Goal: Information Seeking & Learning: Find specific fact

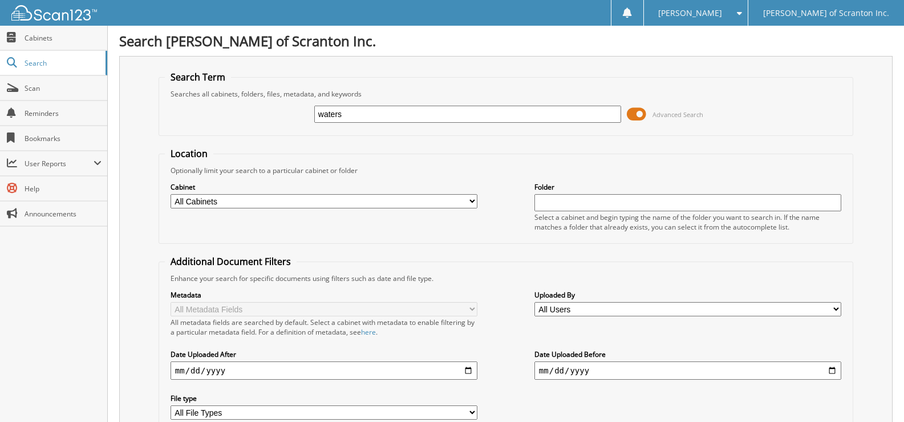
type input "waters"
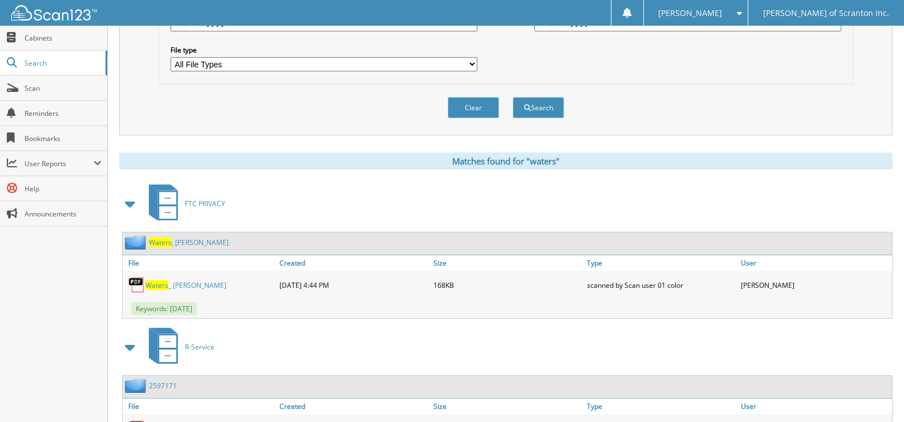
scroll to position [327, 0]
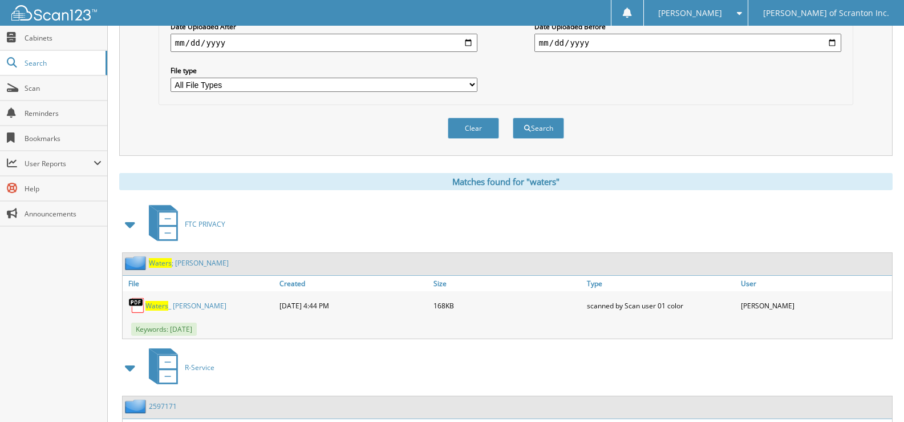
click at [184, 308] on link "Waters _ [PERSON_NAME]" at bounding box center [185, 306] width 81 height 10
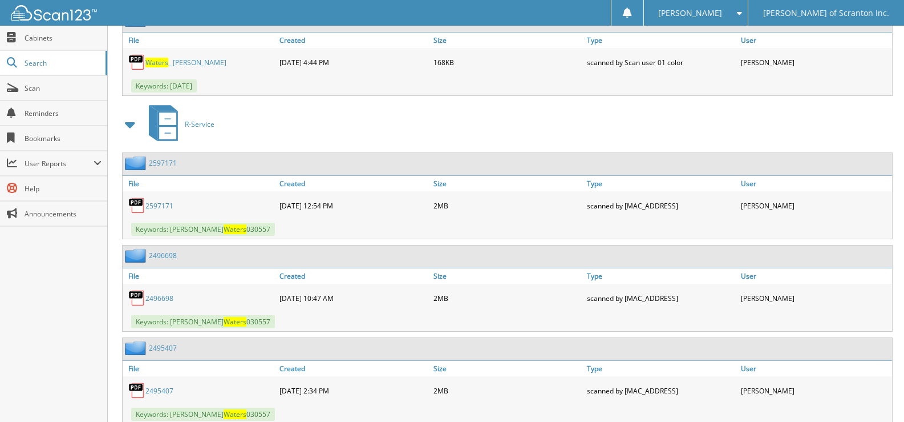
scroll to position [628, 0]
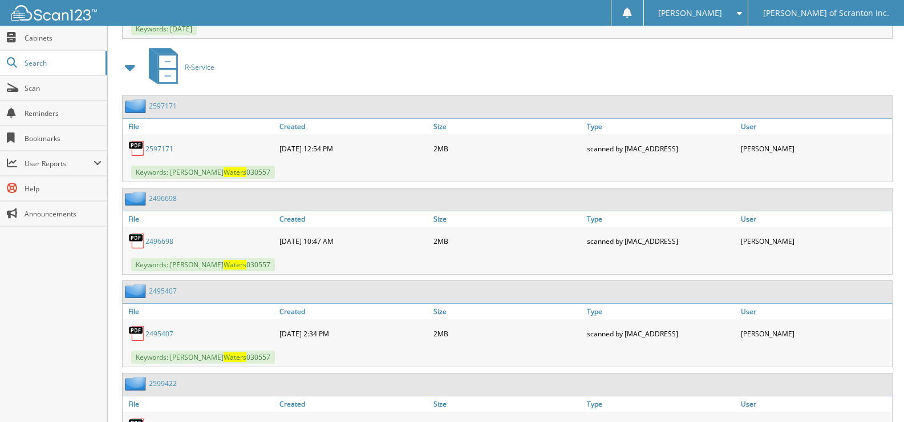
click at [166, 148] on link "2597171" at bounding box center [159, 149] width 28 height 10
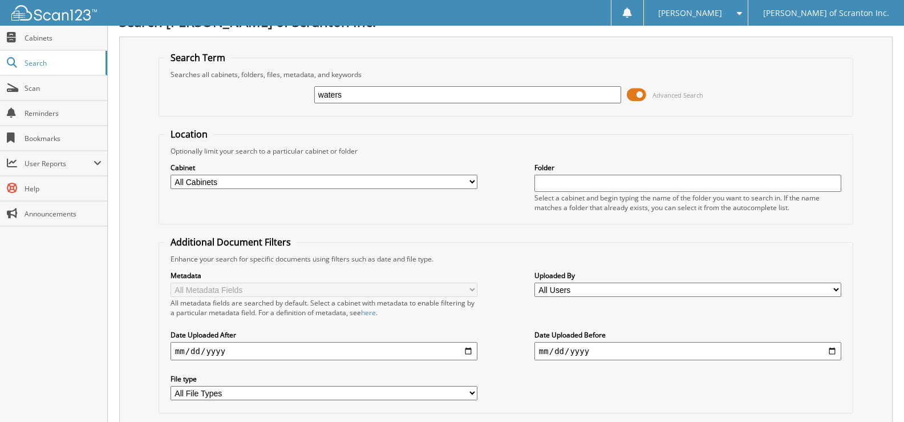
scroll to position [0, 0]
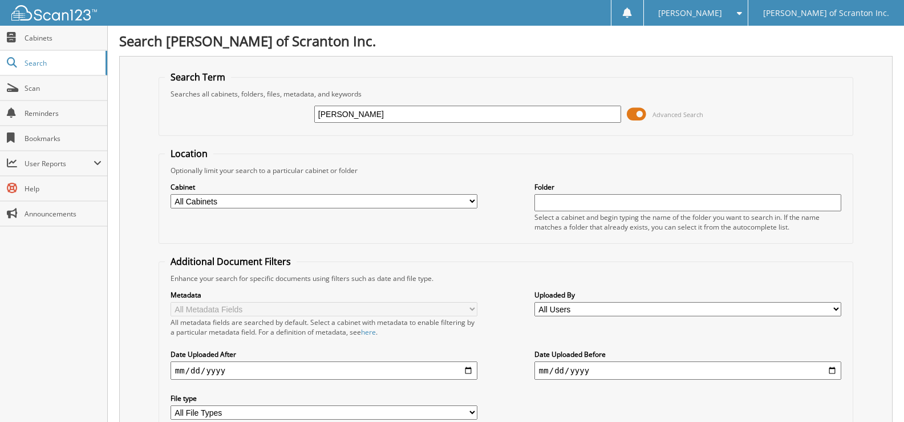
type input "[PERSON_NAME]"
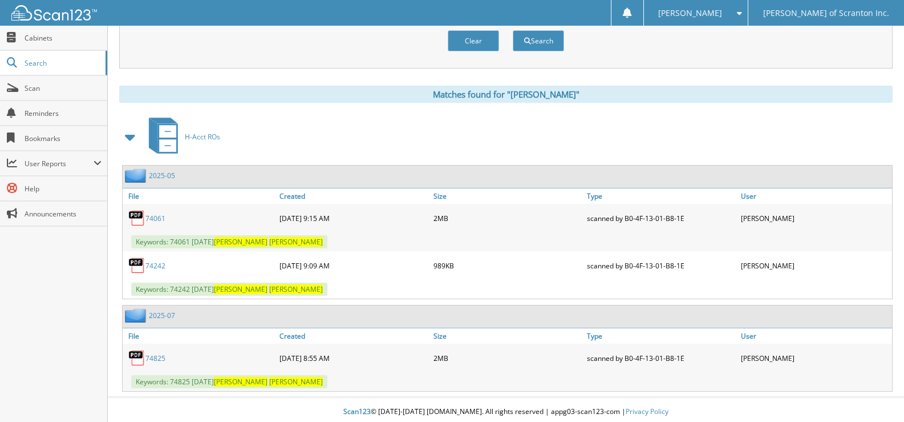
scroll to position [419, 0]
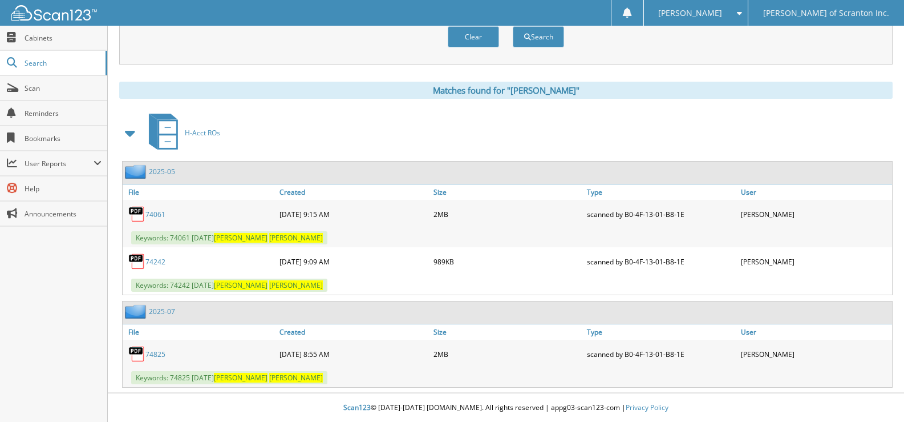
click at [153, 355] on link "74825" at bounding box center [155, 354] width 20 height 10
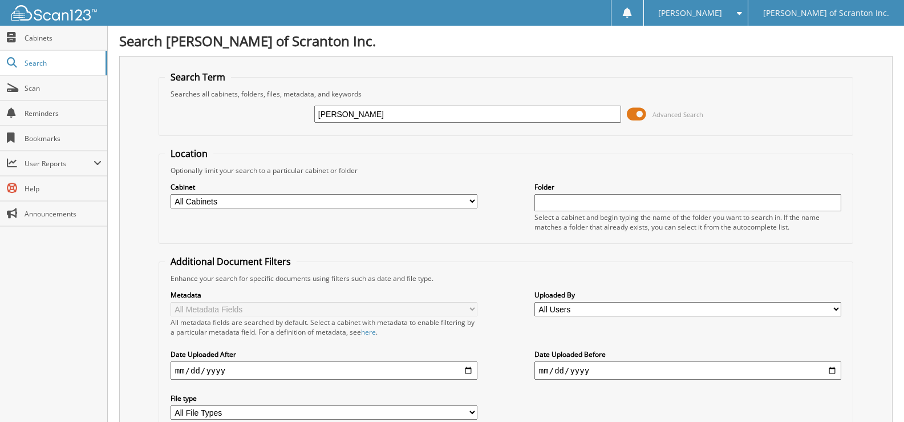
type input "don walters"
click at [330, 116] on input "[PERSON_NAME]" at bounding box center [467, 114] width 307 height 17
type input "donald walters"
